Goal: Find specific page/section: Find specific page/section

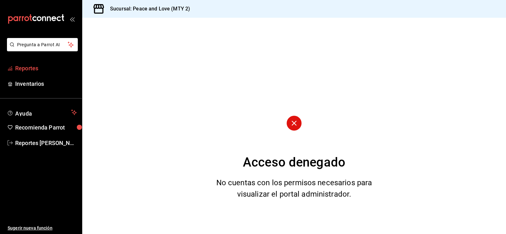
click at [27, 69] on span "Reportes" at bounding box center [46, 68] width 62 height 9
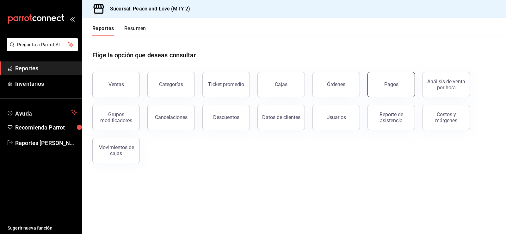
click at [396, 83] on div "Pagos" at bounding box center [391, 84] width 14 height 6
